Goal: Navigation & Orientation: Find specific page/section

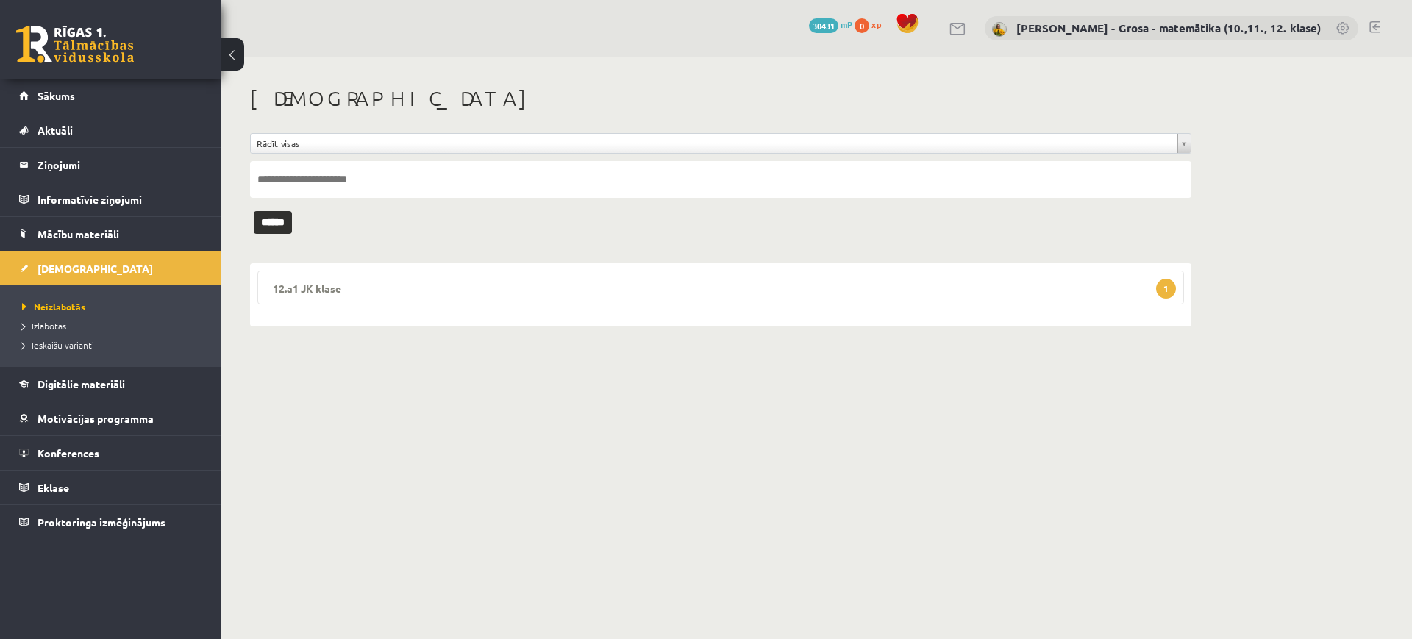
click at [717, 282] on legend "12.a1 JK klase 1" at bounding box center [720, 288] width 926 height 34
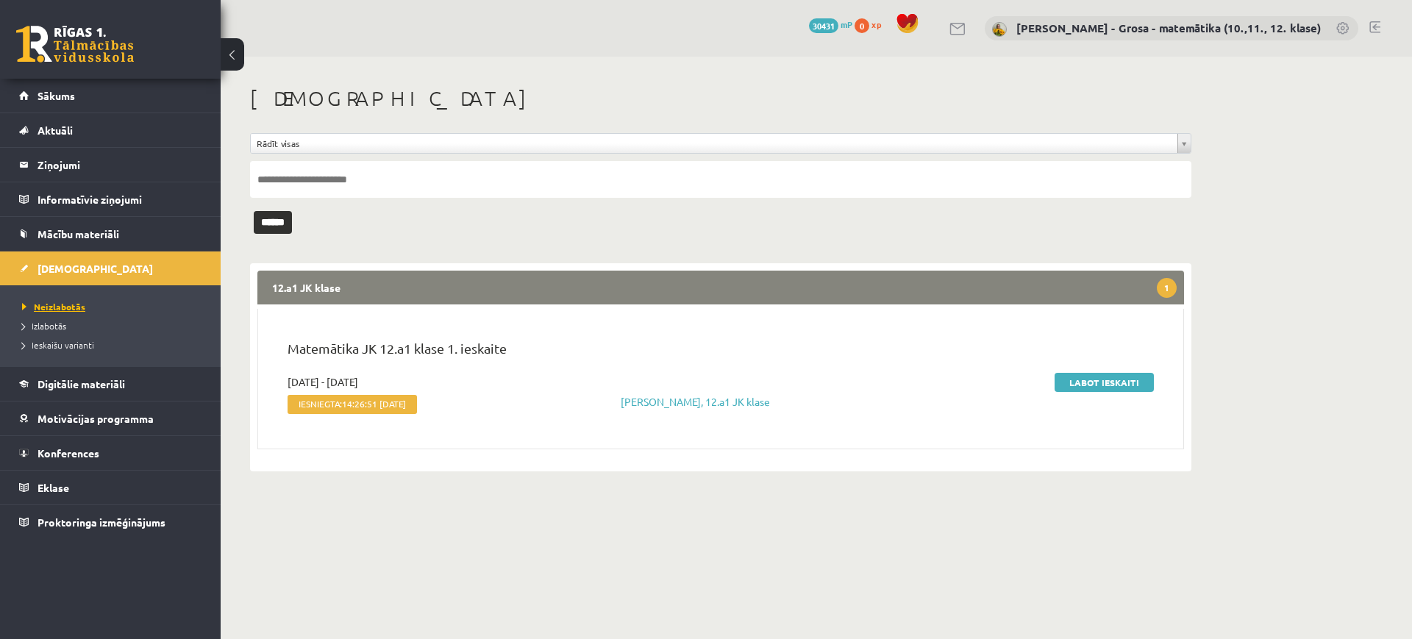
click at [107, 304] on link "Neizlabotās" at bounding box center [114, 306] width 184 height 13
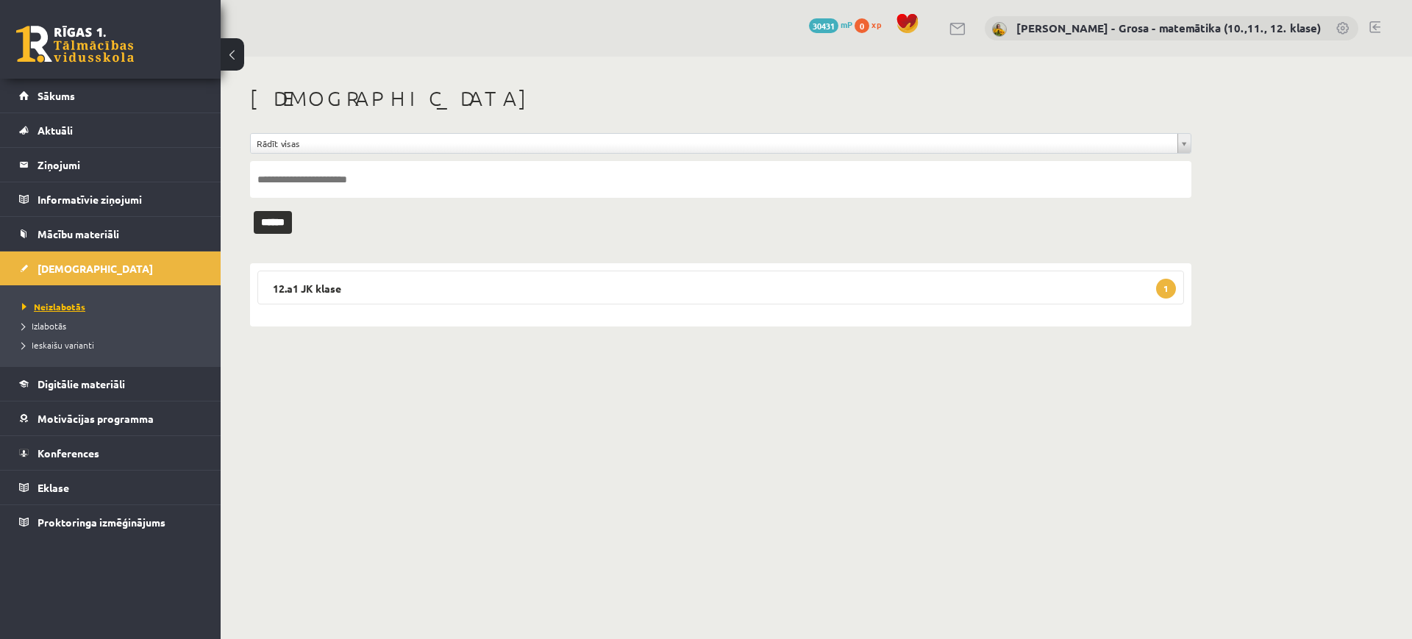
click at [100, 300] on link "Neizlabotās" at bounding box center [114, 306] width 184 height 13
click at [55, 157] on legend "Ziņojumi 0" at bounding box center [119, 165] width 165 height 34
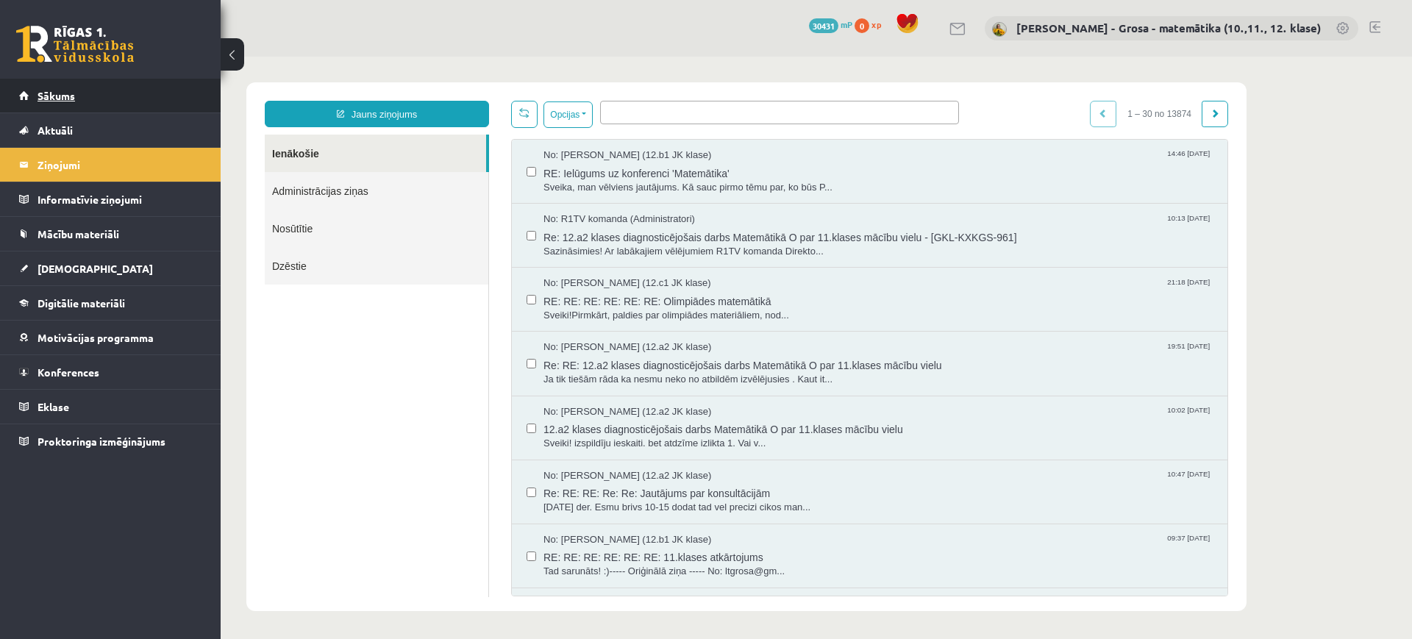
click at [64, 100] on span "Sākums" at bounding box center [55, 95] width 37 height 13
